Goal: Information Seeking & Learning: Learn about a topic

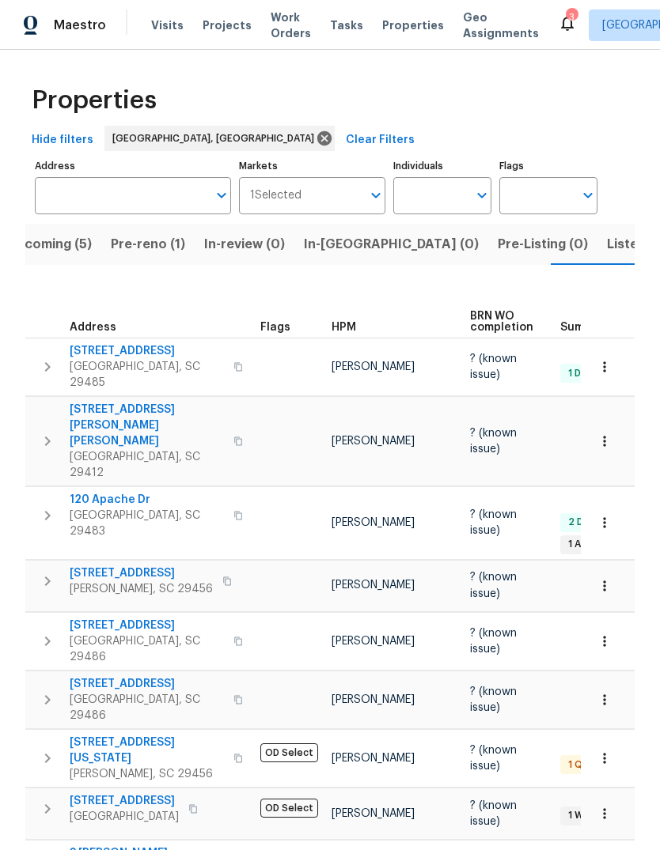
click at [607, 249] on span "Listed (8)" at bounding box center [637, 244] width 60 height 22
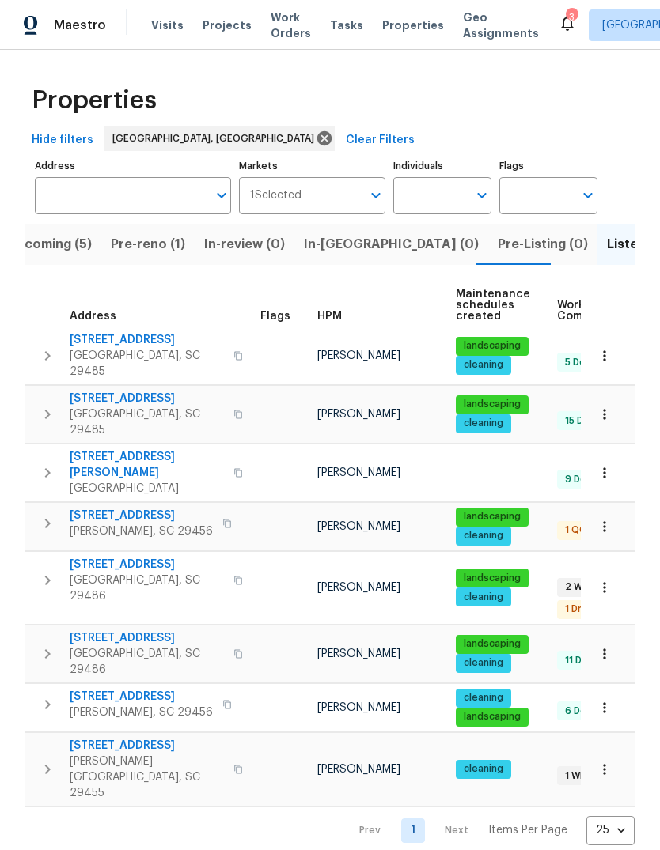
click at [81, 249] on span "Upcoming (5)" at bounding box center [49, 244] width 85 height 22
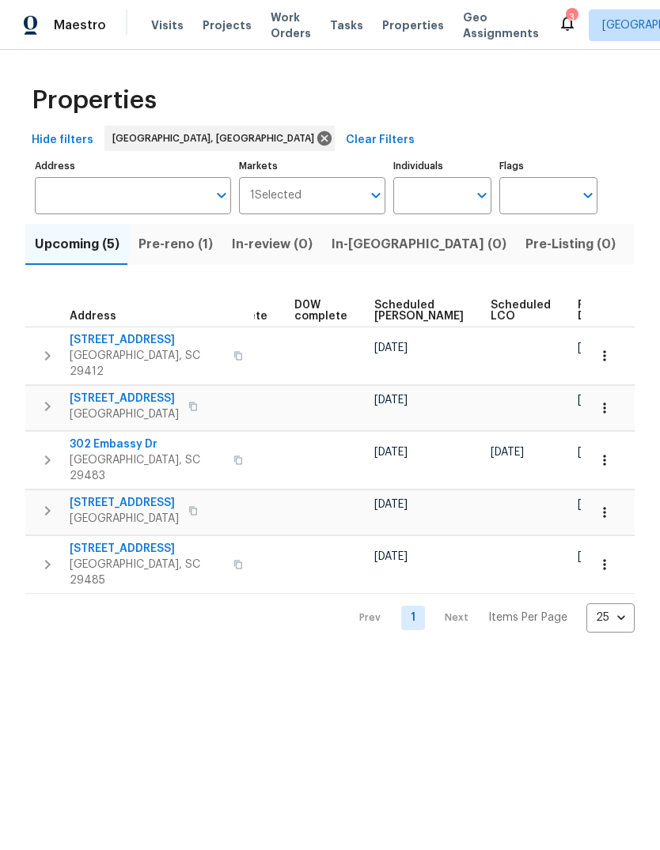
scroll to position [0, 396]
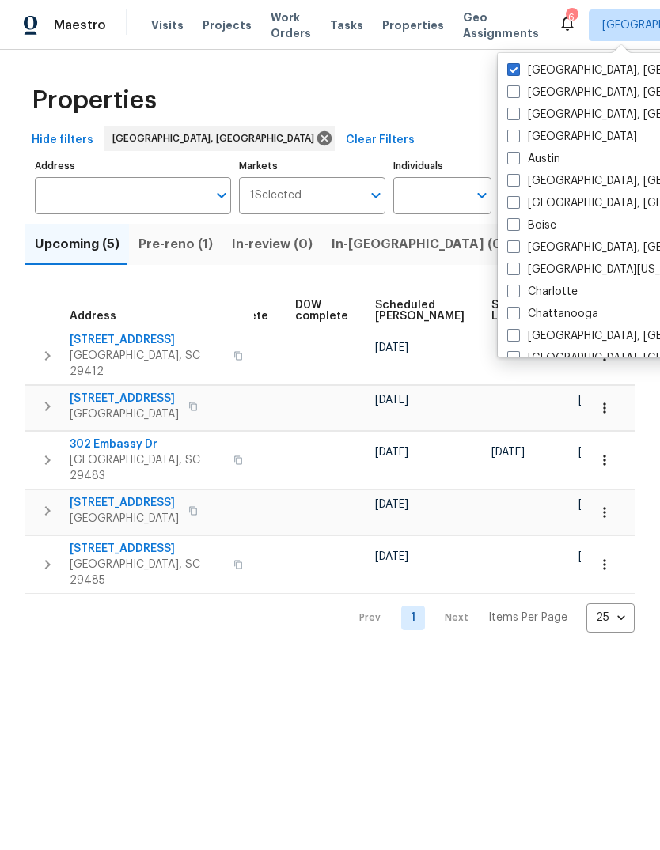
click at [270, 619] on div "Properties Hide filters Charleston, SC Clear Filters Address Address Markets 1 …" at bounding box center [330, 354] width 660 height 608
